Goal: Task Accomplishment & Management: Complete application form

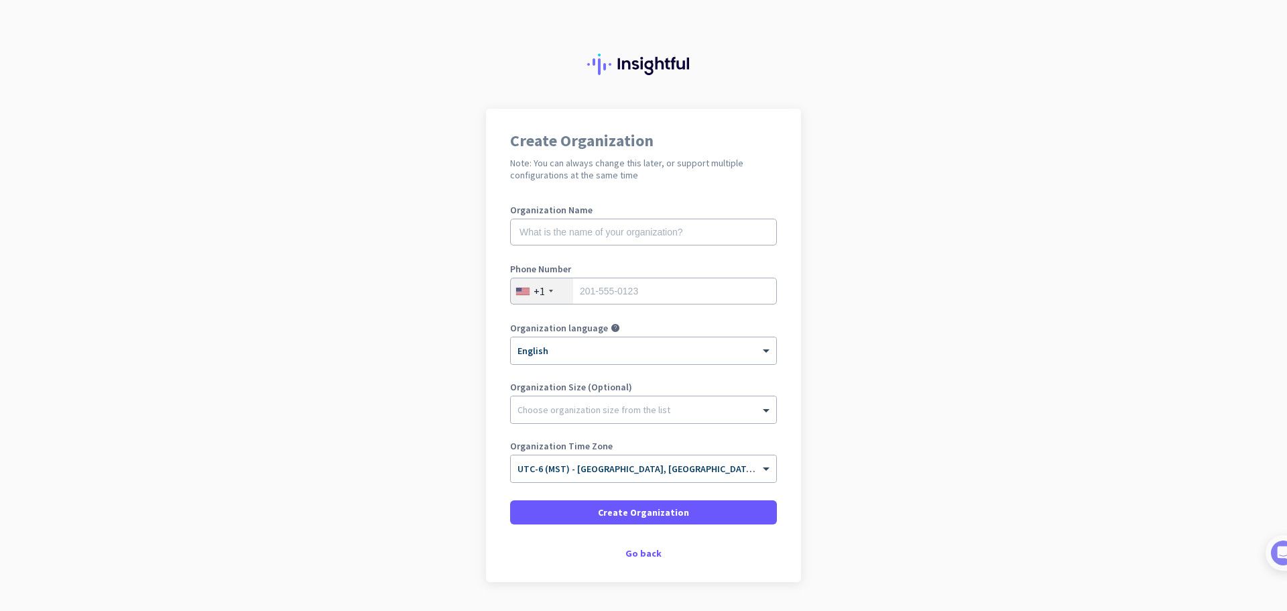
drag, startPoint x: 554, startPoint y: 212, endPoint x: 556, endPoint y: 227, distance: 15.0
click at [555, 217] on div "Organization Name" at bounding box center [643, 232] width 267 height 54
click at [556, 227] on input "text" at bounding box center [643, 232] width 267 height 27
type input "Prestige Financial Services"
click at [702, 296] on input "tel" at bounding box center [643, 291] width 267 height 27
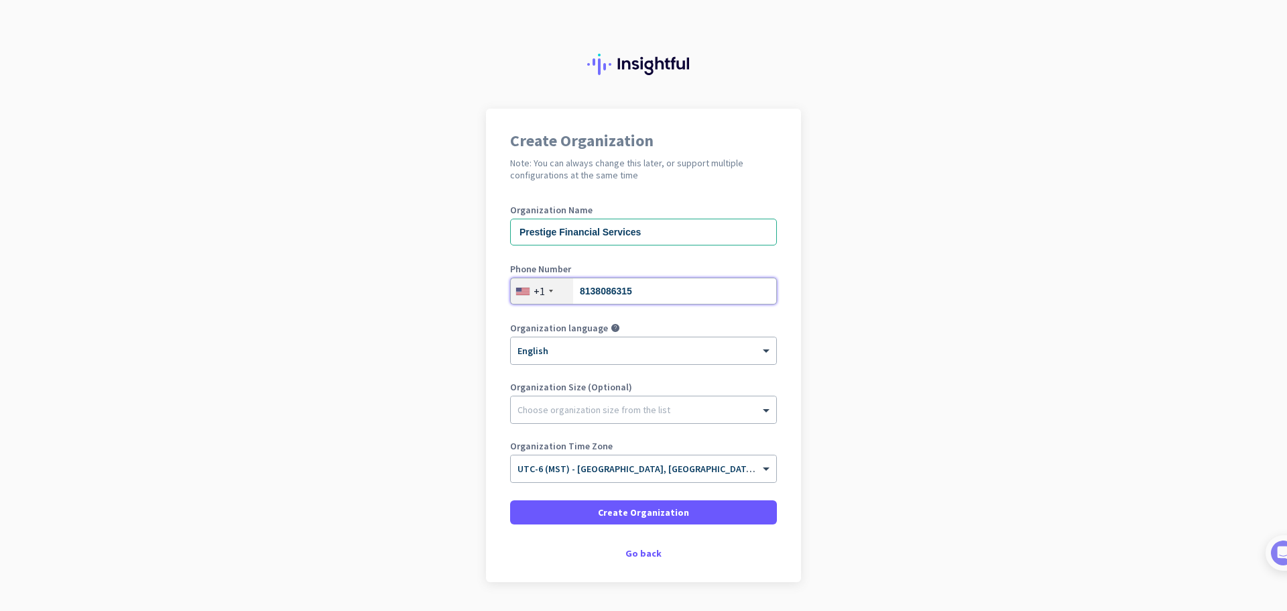
type input "8138086315"
click at [393, 330] on app-onboarding-organization "Create Organization Note: You can always change this later, or support multiple…" at bounding box center [643, 379] width 1287 height 540
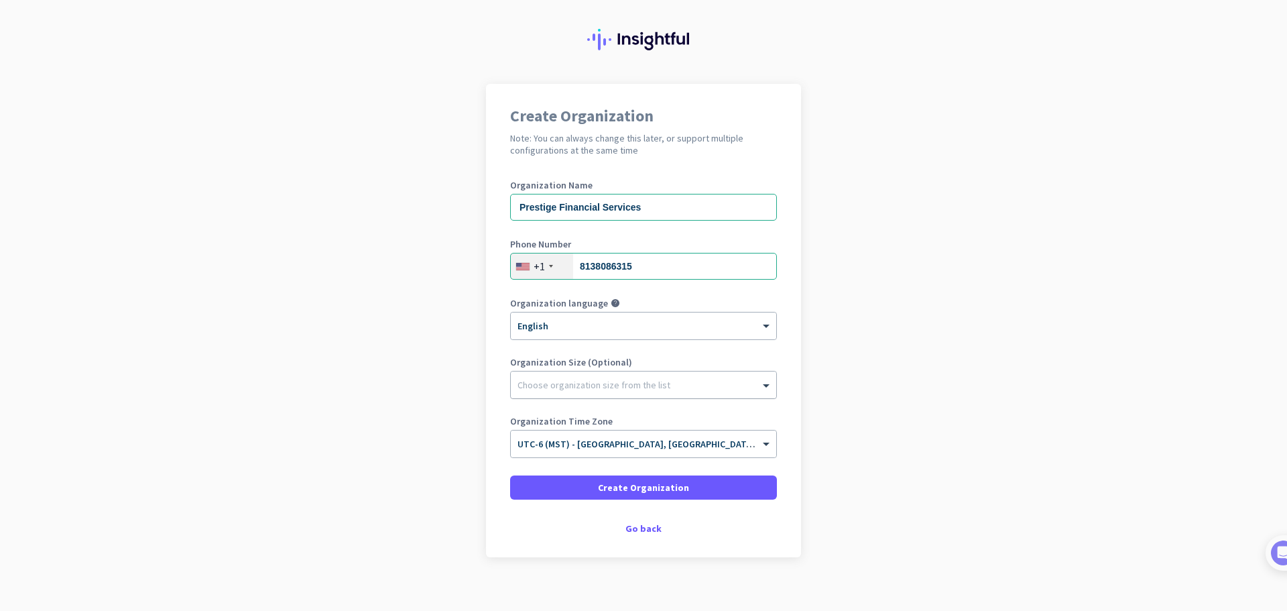
scroll to position [38, 0]
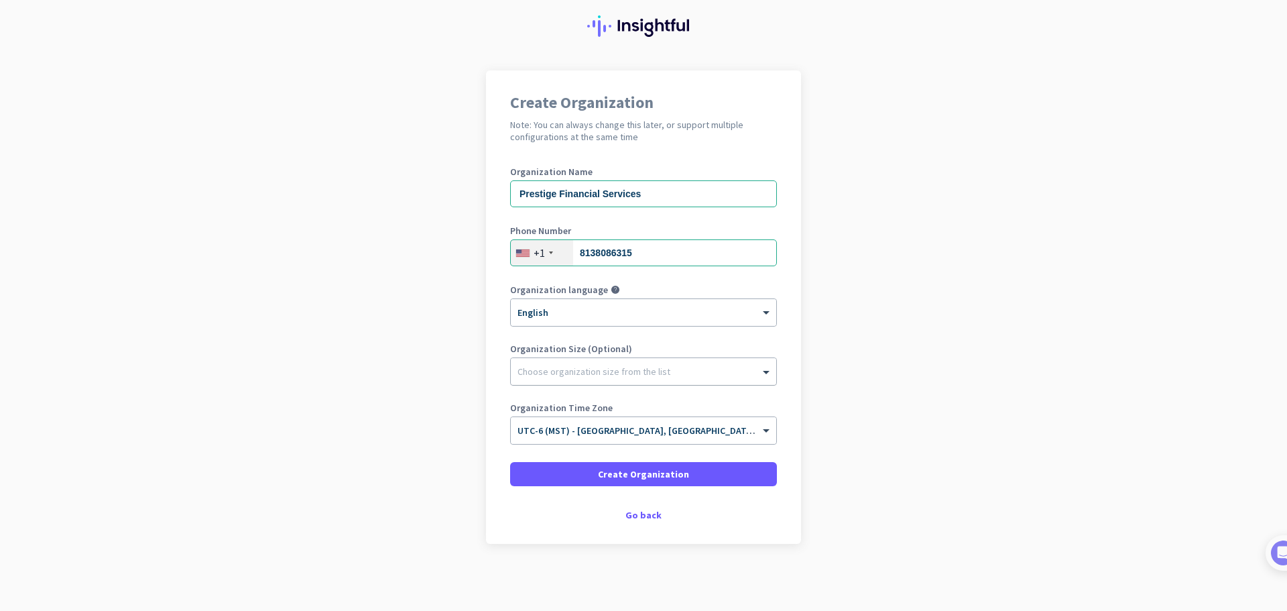
drag, startPoint x: 638, startPoint y: 353, endPoint x: 635, endPoint y: 380, distance: 27.6
click at [637, 361] on div "Organization Size (Optional) Choose organization size from the list" at bounding box center [643, 371] width 267 height 54
click at [635, 380] on div "Choose organization size from the list" at bounding box center [643, 371] width 265 height 27
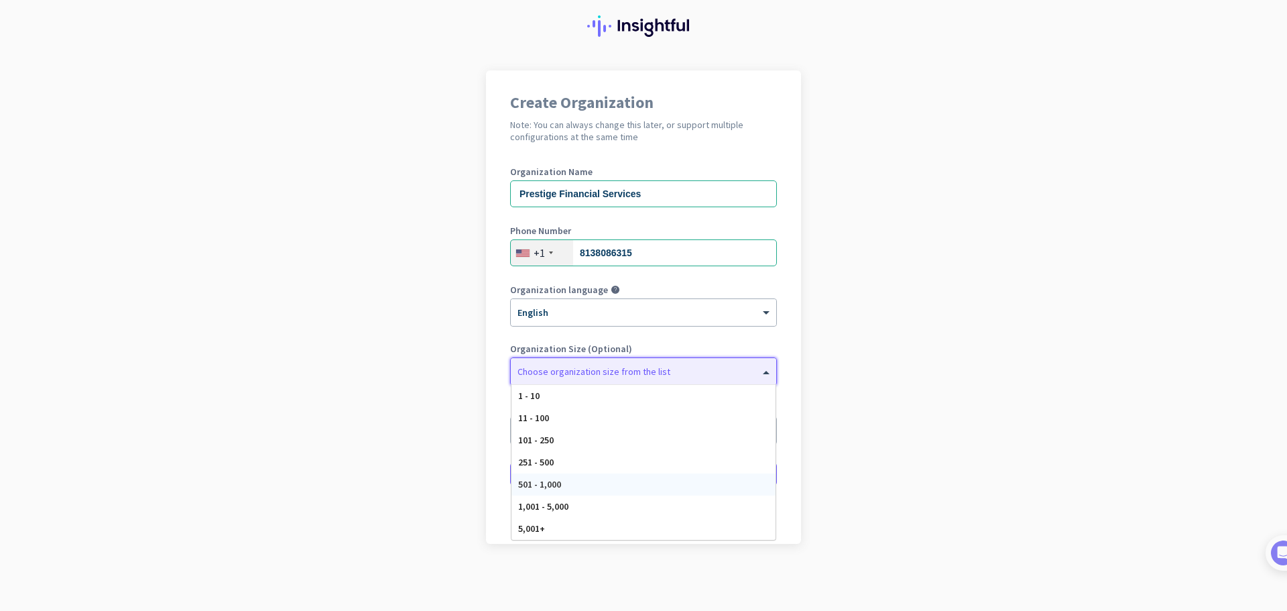
click at [572, 491] on div "501 - 1,000" at bounding box center [643, 484] width 264 height 22
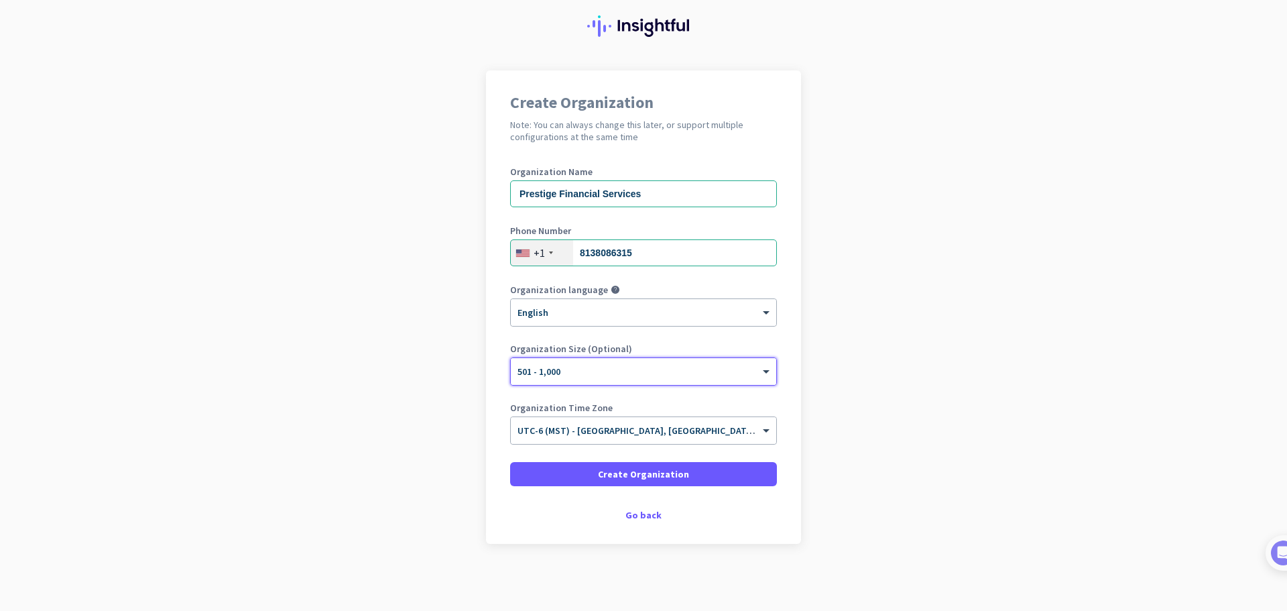
click at [417, 409] on app-onboarding-organization "Create Organization Note: You can always change this later, or support multiple…" at bounding box center [643, 340] width 1287 height 540
click at [571, 434] on span "UTC-6 (MST) - [GEOGRAPHIC_DATA], [GEOGRAPHIC_DATA], [GEOGRAPHIC_DATA], [US_STAT…" at bounding box center [751, 430] width 469 height 12
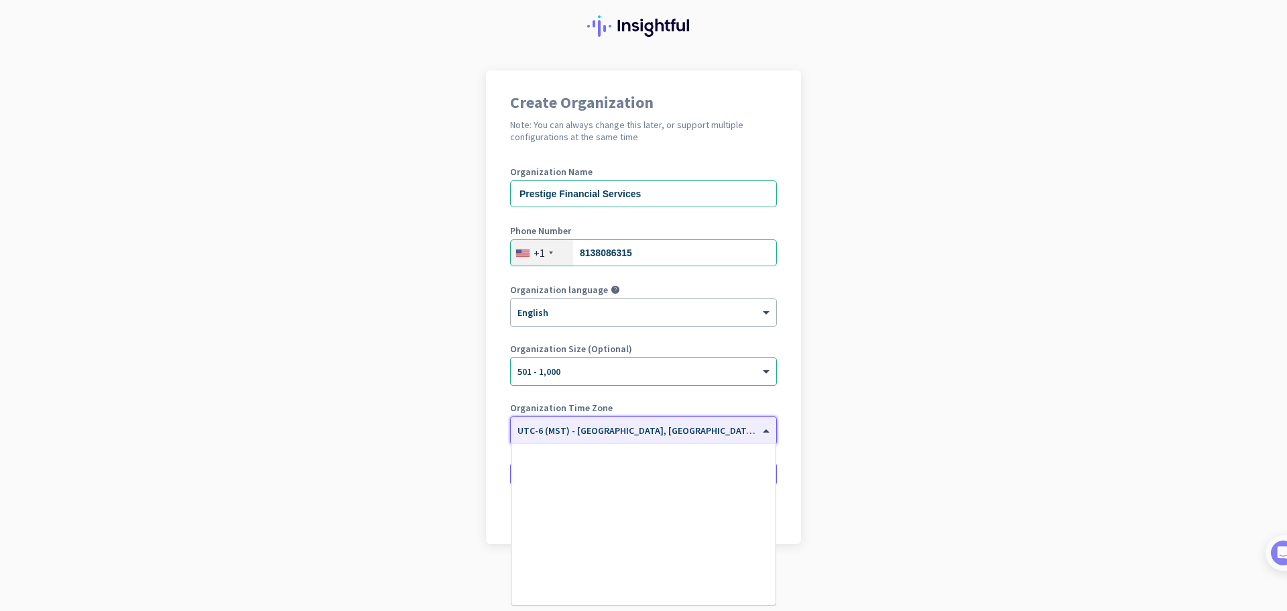
scroll to position [641, 0]
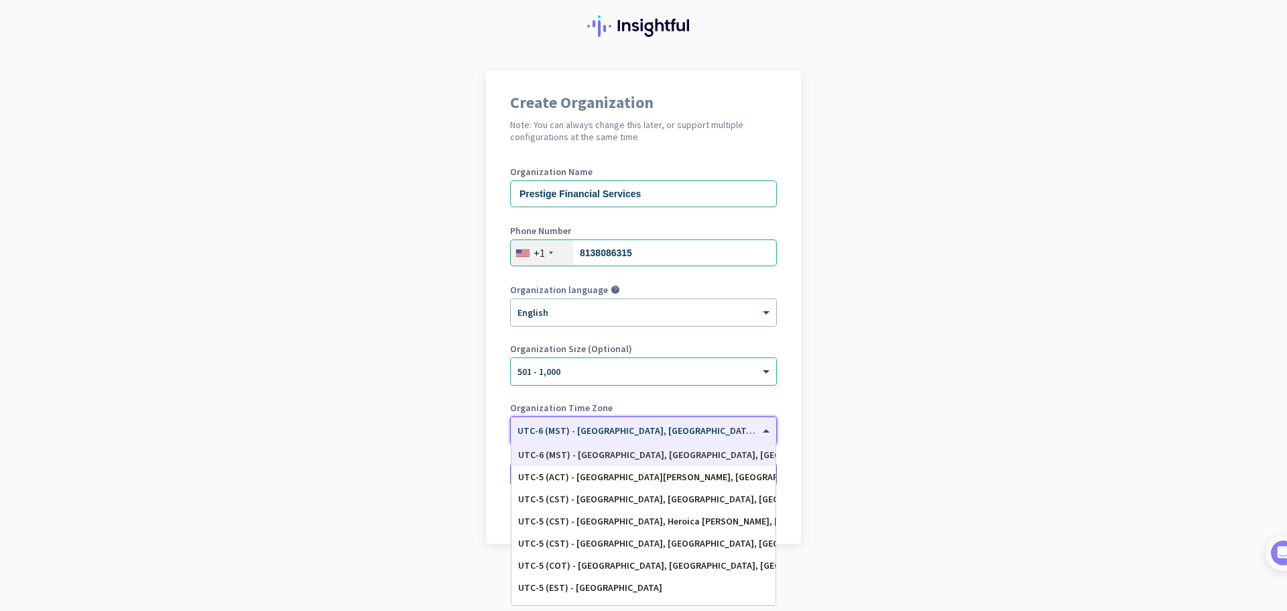
click at [570, 436] on span "UTC-6 (MST) - [GEOGRAPHIC_DATA], [GEOGRAPHIC_DATA], [GEOGRAPHIC_DATA], [US_STAT…" at bounding box center [751, 430] width 469 height 12
click at [438, 469] on app-onboarding-organization "Create Organization Note: You can always change this later, or support multiple…" at bounding box center [643, 340] width 1287 height 540
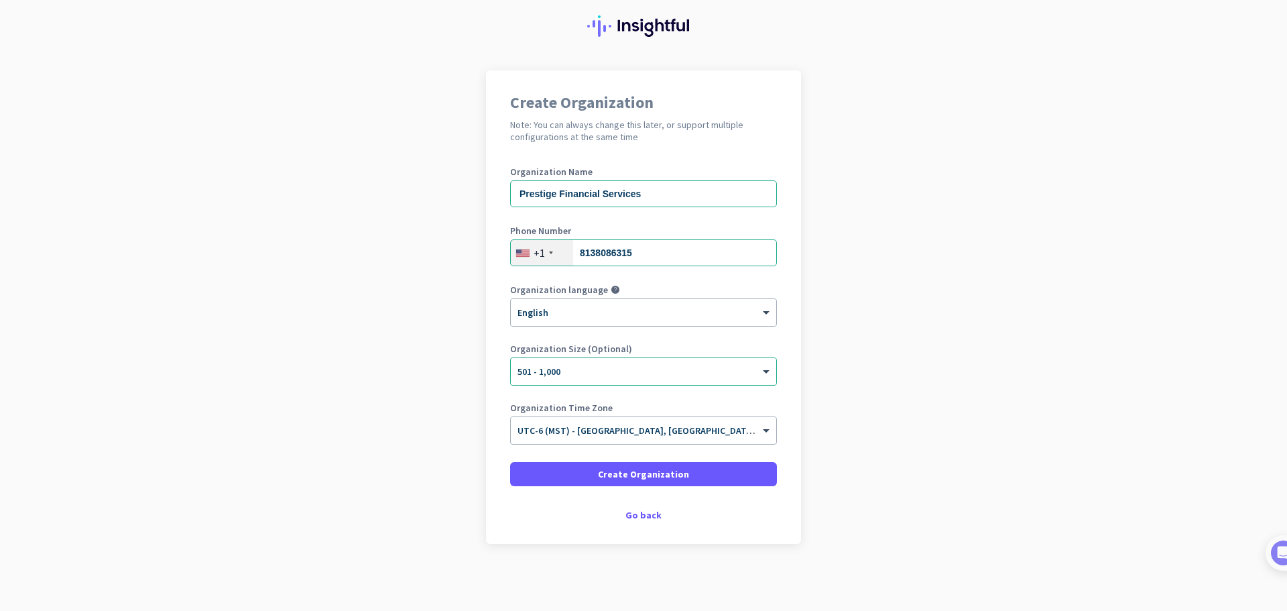
click at [438, 468] on app-onboarding-organization "Create Organization Note: You can always change this later, or support multiple…" at bounding box center [643, 340] width 1287 height 540
click at [575, 476] on span at bounding box center [643, 474] width 267 height 32
click at [404, 245] on app-onboarding-organization "Create Organization Note: You can always change this later, or support multiple…" at bounding box center [643, 340] width 1287 height 540
drag, startPoint x: 1038, startPoint y: 398, endPoint x: 719, endPoint y: 507, distance: 337.9
click at [1025, 408] on app-onboarding-organization "Create Organization Note: You can always change this later, or support multiple…" at bounding box center [643, 340] width 1287 height 540
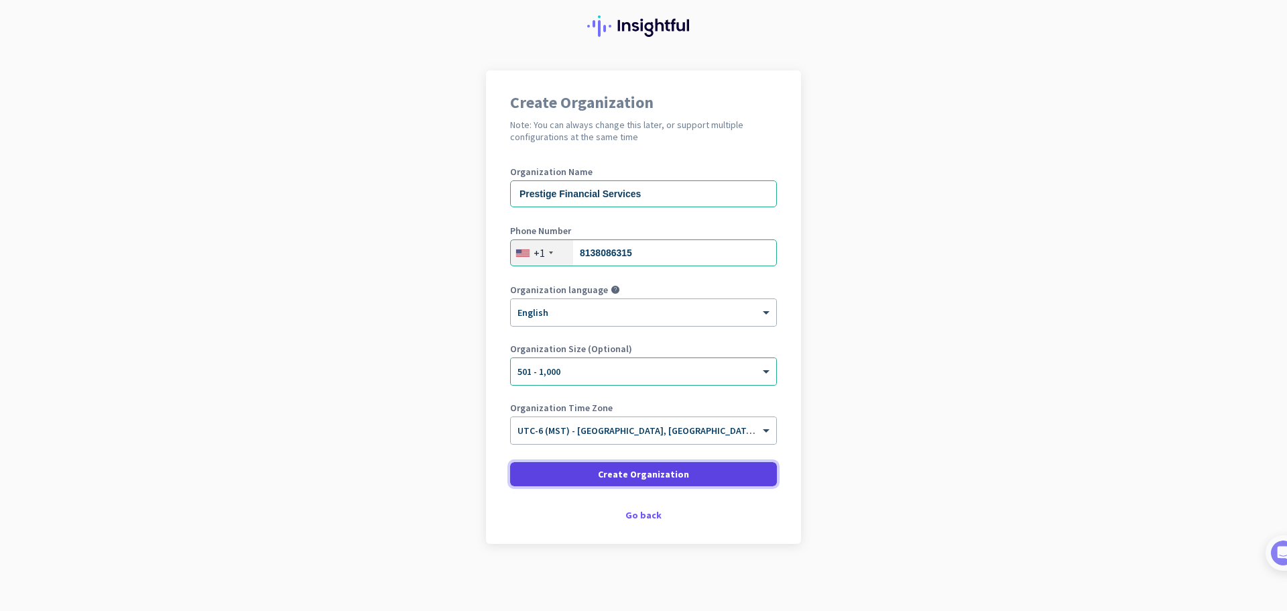
click at [680, 478] on button "Create Organization" at bounding box center [643, 474] width 267 height 24
click at [1003, 435] on app-onboarding-organization "Create Organization Note: You can always change this later, or support multiple…" at bounding box center [643, 340] width 1287 height 540
click at [737, 472] on span at bounding box center [643, 474] width 267 height 32
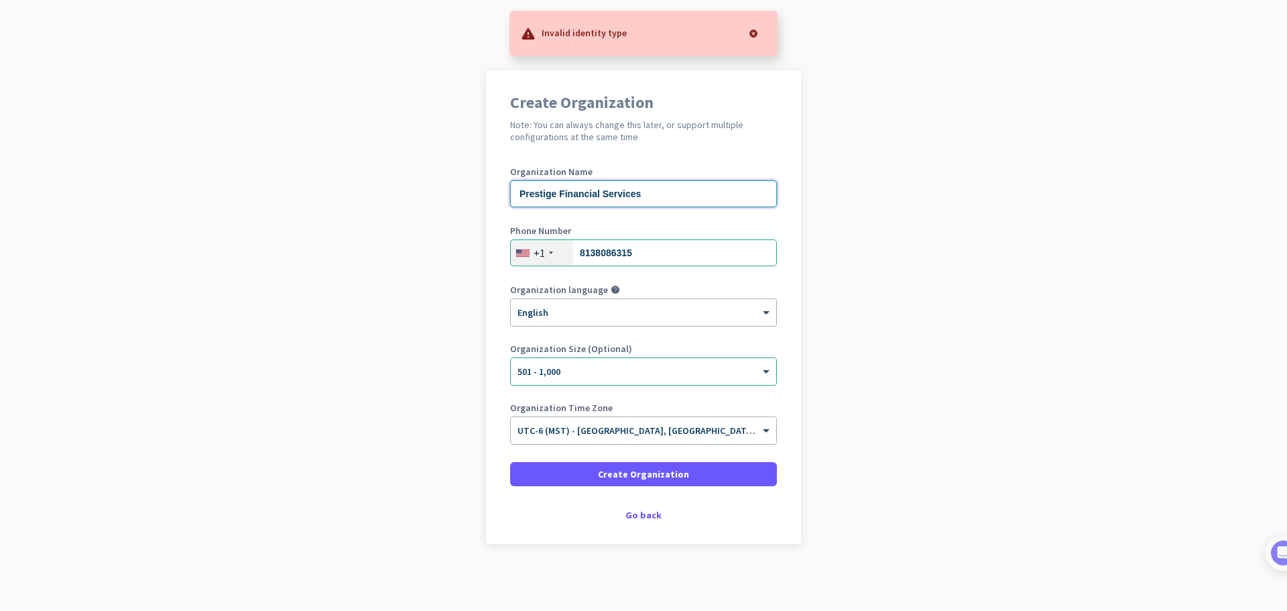
drag, startPoint x: 682, startPoint y: 188, endPoint x: 599, endPoint y: 189, distance: 83.1
click at [599, 189] on input "Prestige Financial Services" at bounding box center [643, 193] width 267 height 27
type input "Prestige Financial"
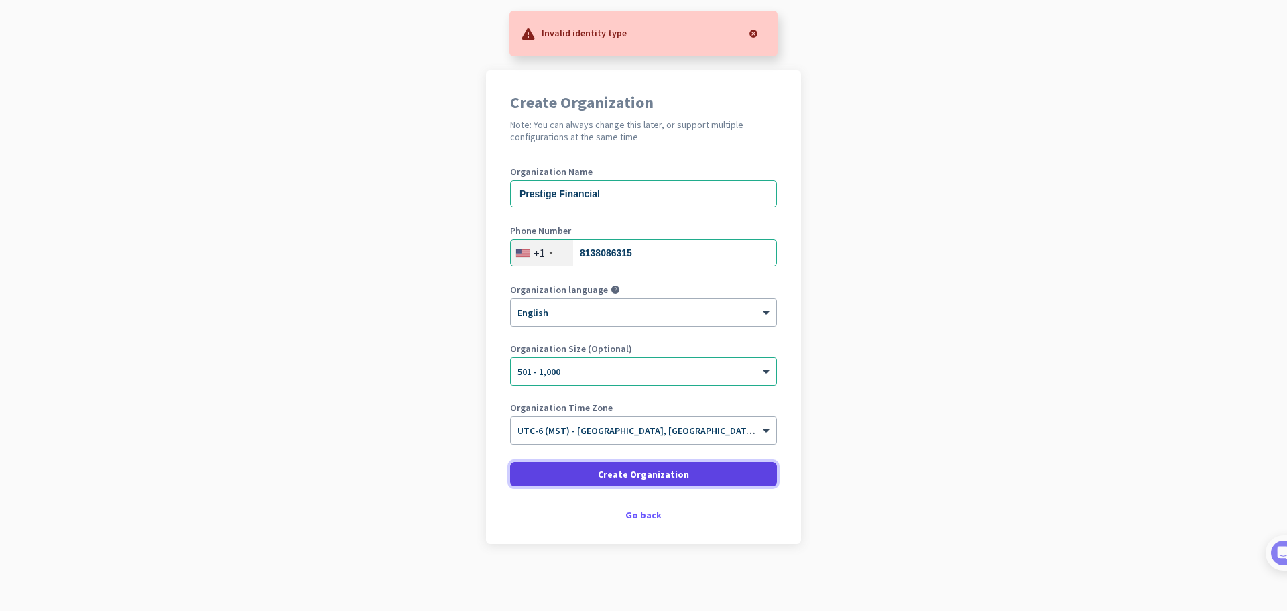
click at [717, 483] on span at bounding box center [643, 474] width 267 height 32
click at [758, 32] on div at bounding box center [753, 33] width 27 height 27
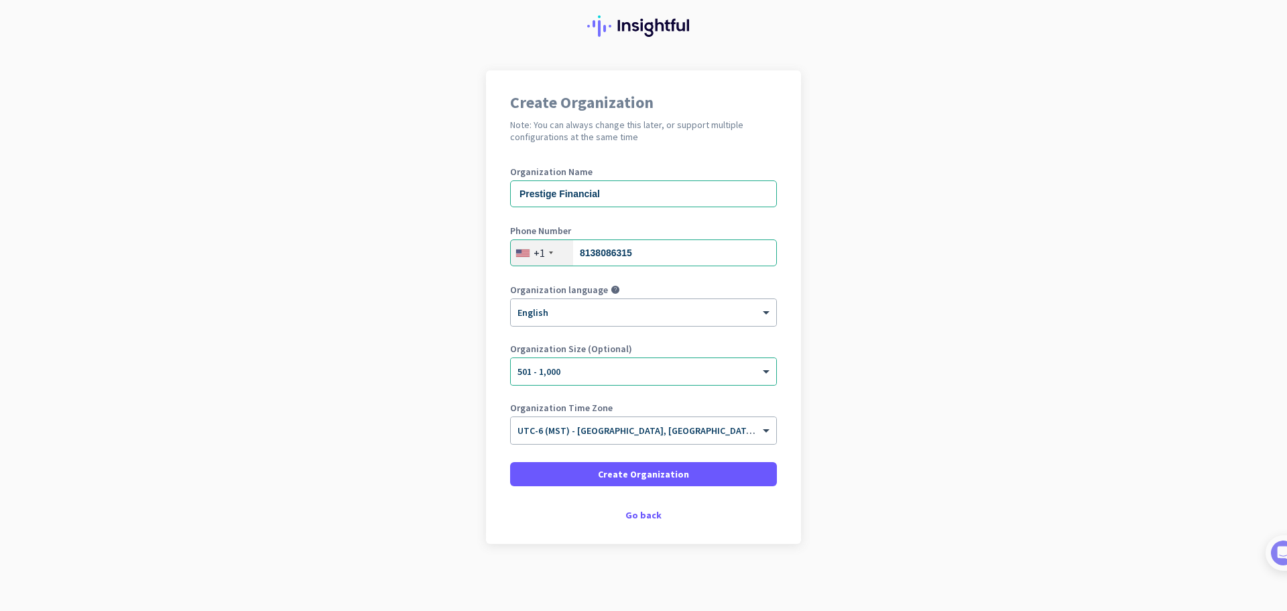
click at [229, 92] on app-onboarding-organization "Create Organization Note: You can always change this later, or support multiple…" at bounding box center [643, 340] width 1287 height 540
